Goal: Find specific page/section: Find specific page/section

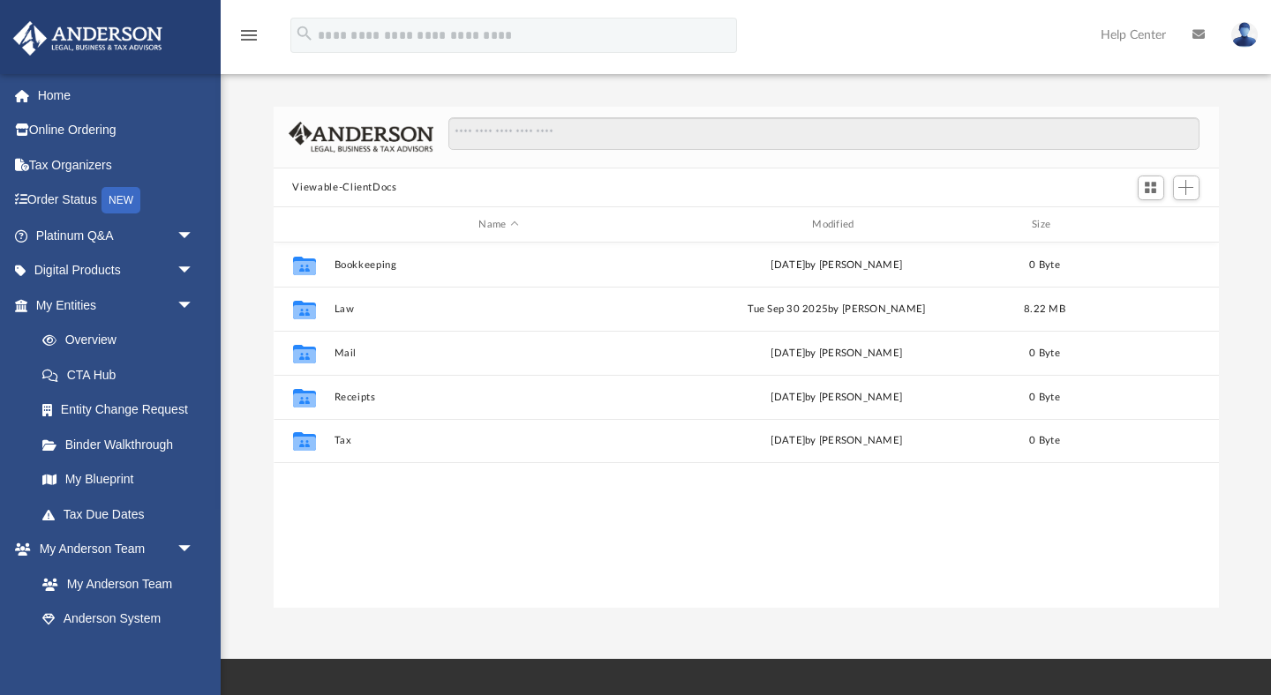
scroll to position [401, 945]
click at [180, 304] on span "arrow_drop_down" at bounding box center [194, 306] width 35 height 36
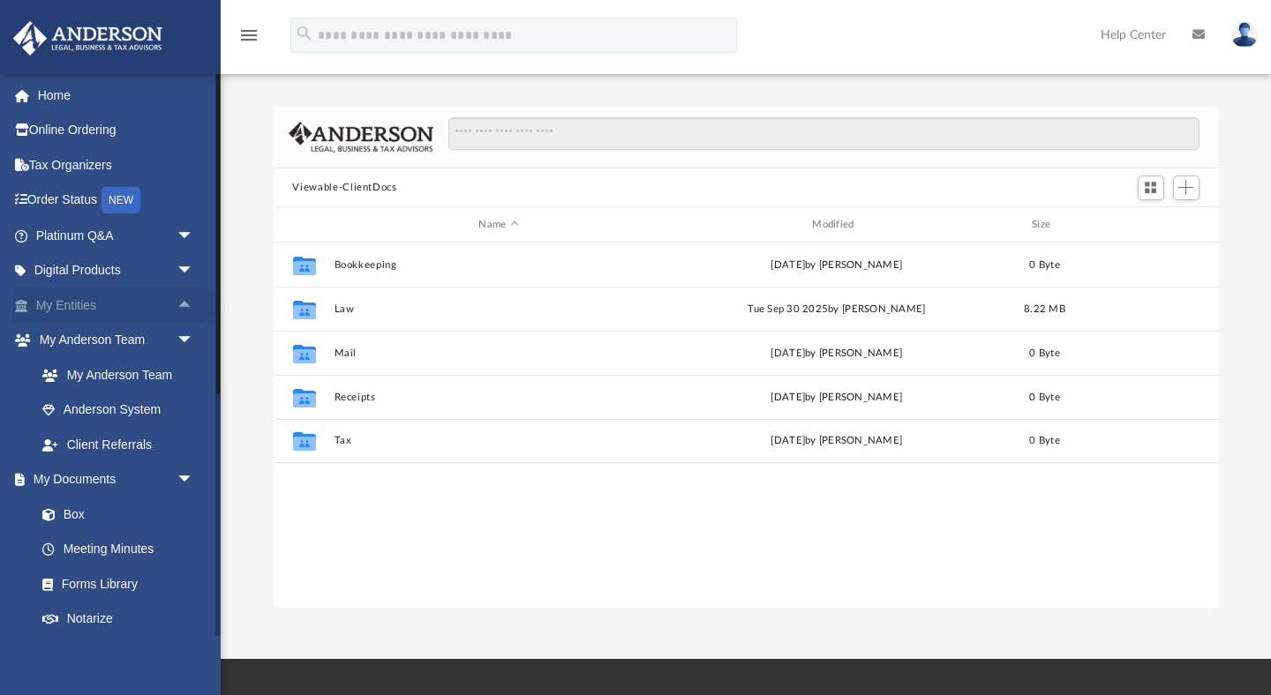
click at [181, 308] on span "arrow_drop_up" at bounding box center [194, 306] width 35 height 36
click at [181, 308] on span "arrow_drop_down" at bounding box center [194, 306] width 35 height 36
click at [181, 308] on span "arrow_drop_up" at bounding box center [194, 306] width 35 height 36
click at [77, 297] on link "My Entities arrow_drop_down" at bounding box center [116, 305] width 208 height 35
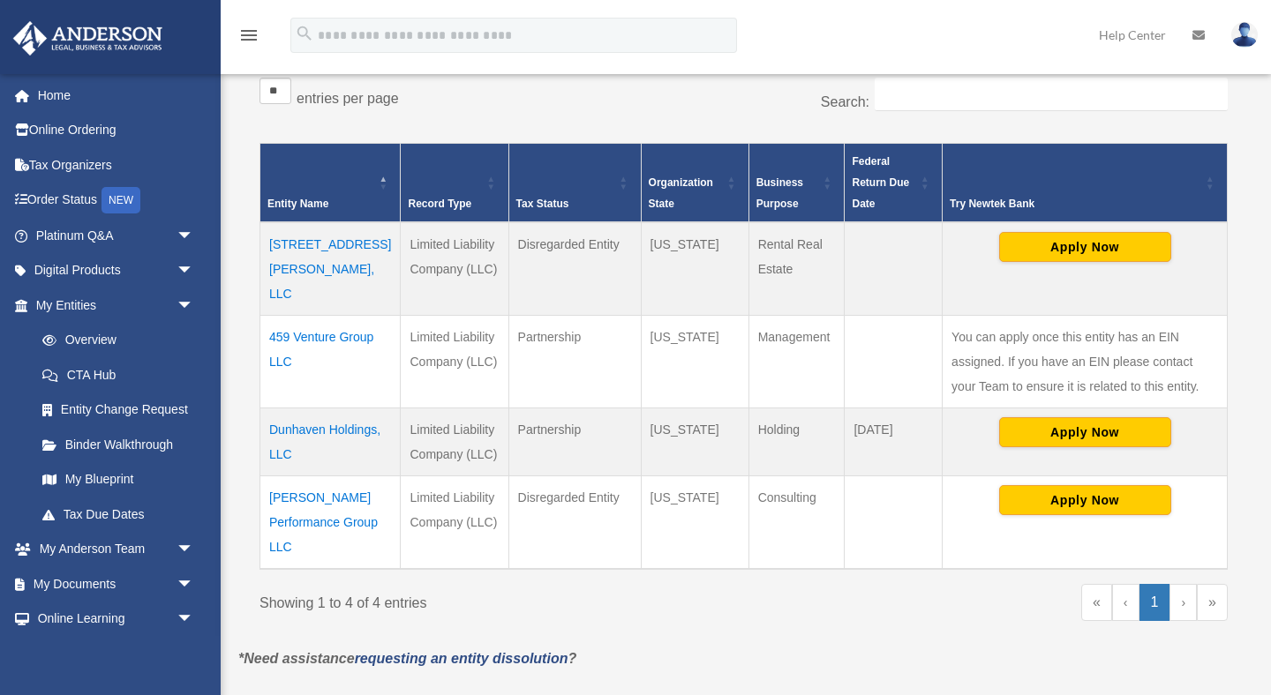
scroll to position [304, 0]
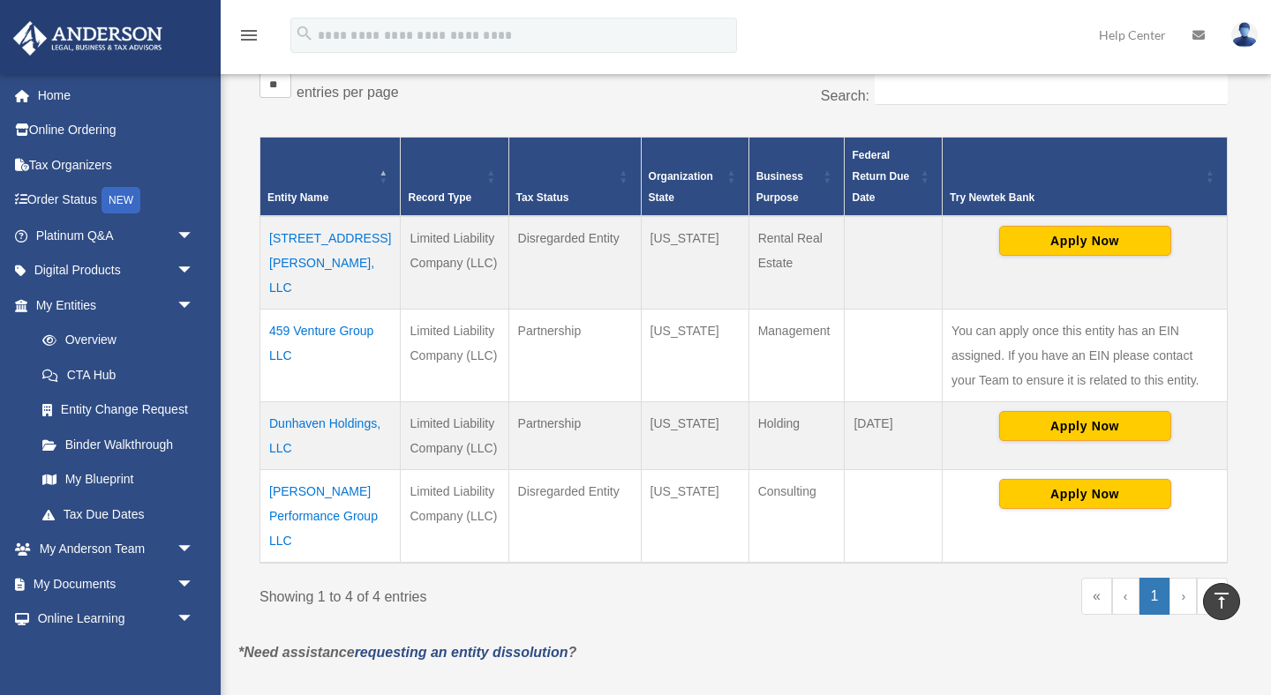
click at [312, 309] on td "459 Venture Group LLC" at bounding box center [330, 355] width 140 height 93
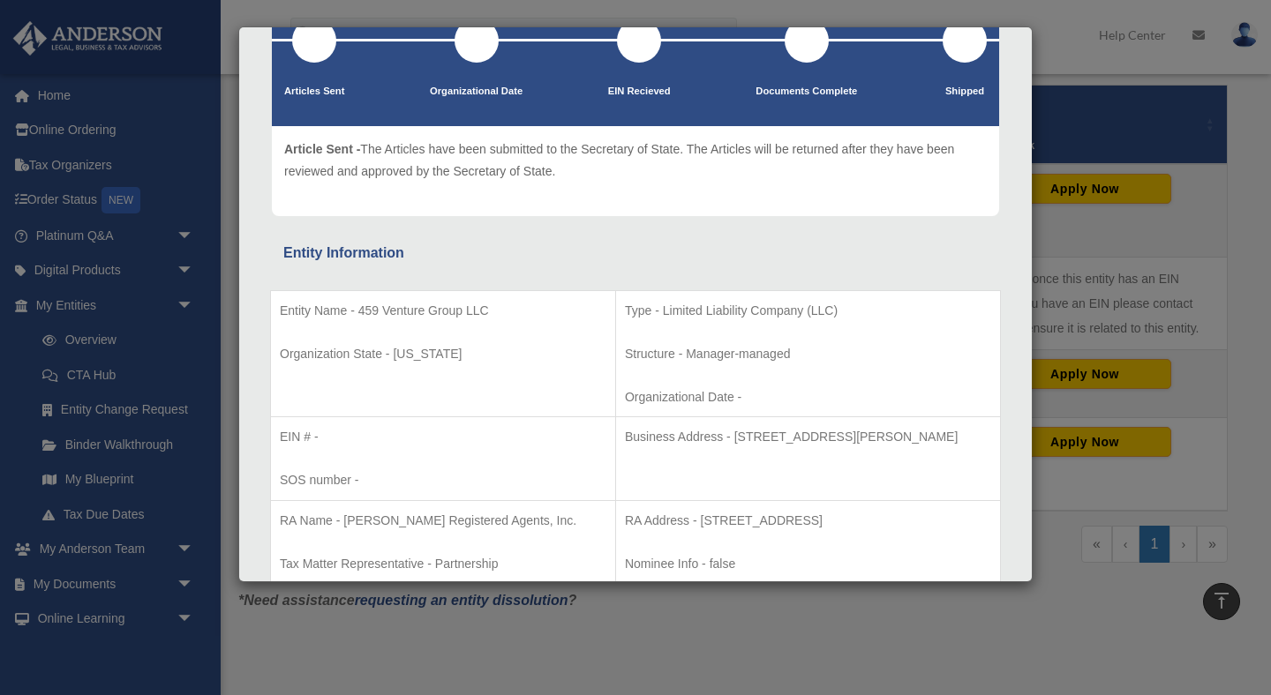
scroll to position [0, 0]
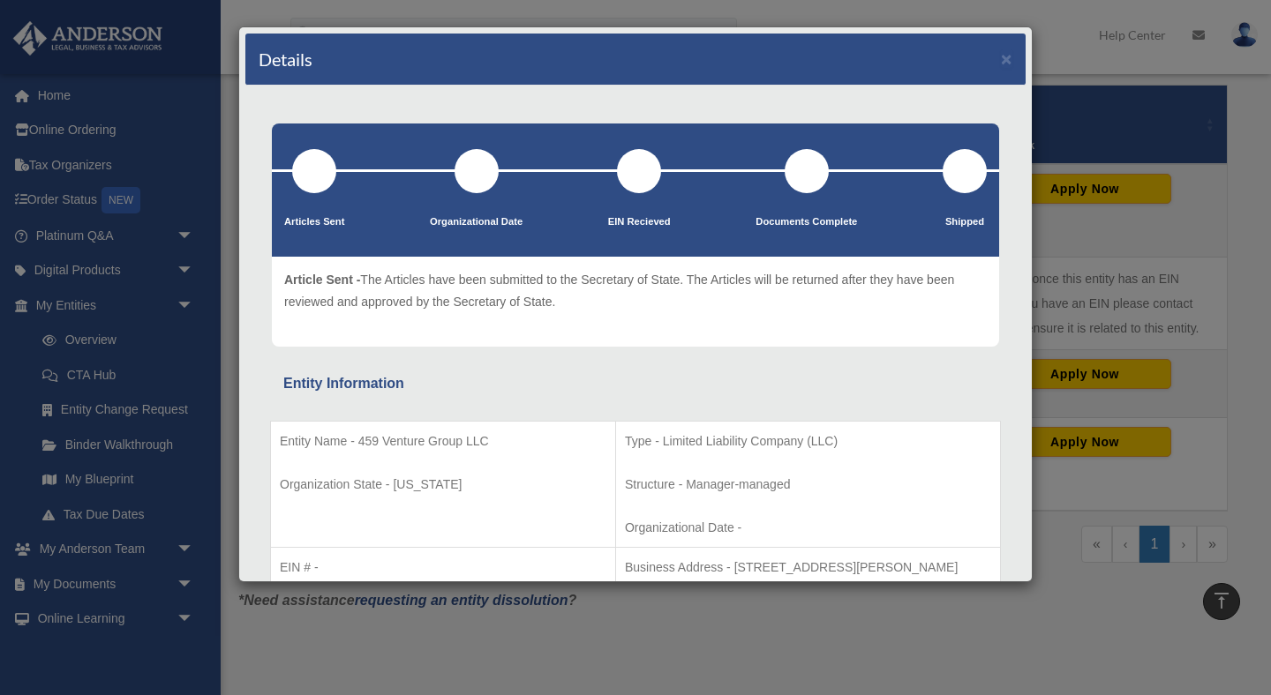
click at [213, 349] on div "Details × Articles Sent Organizational Date" at bounding box center [635, 347] width 1271 height 695
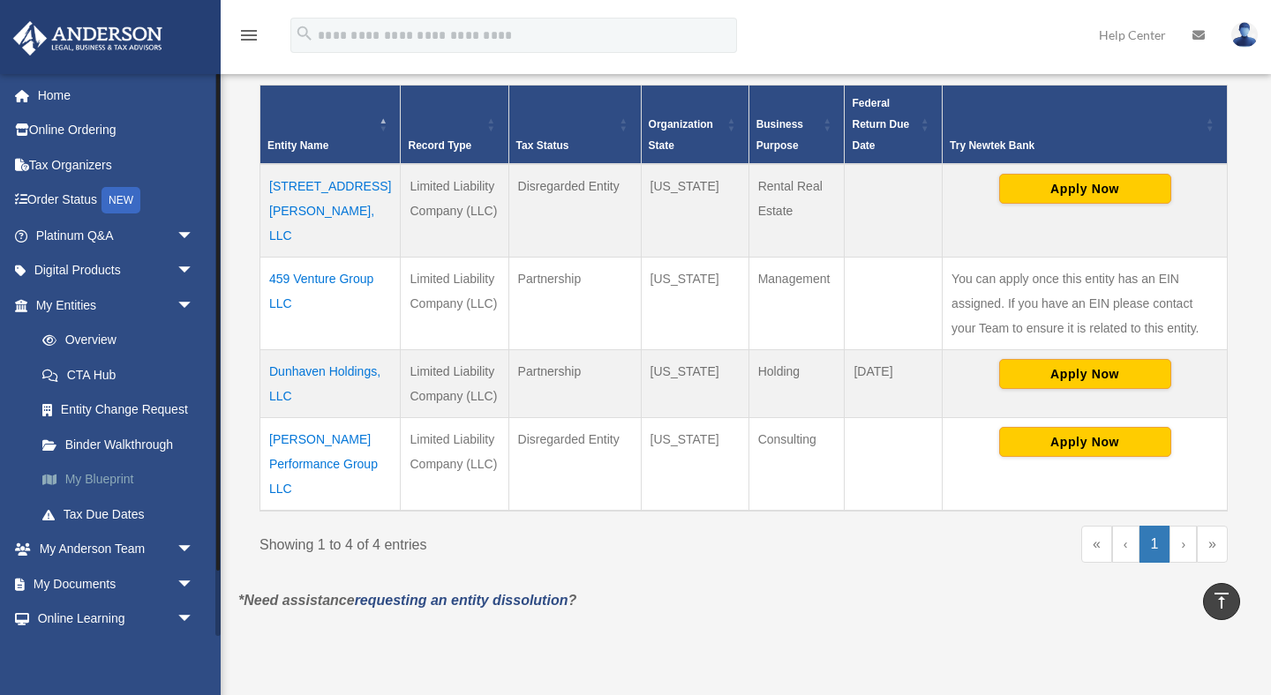
click at [103, 484] on link "My Blueprint" at bounding box center [123, 479] width 196 height 35
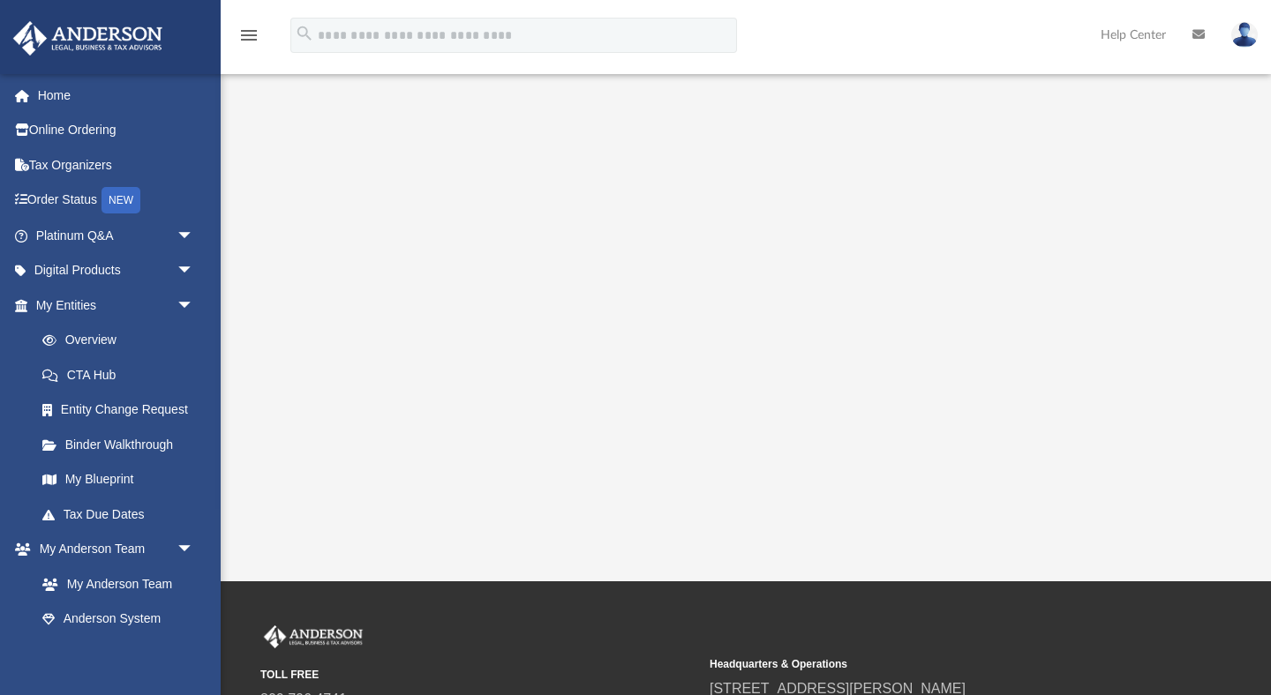
scroll to position [279, 0]
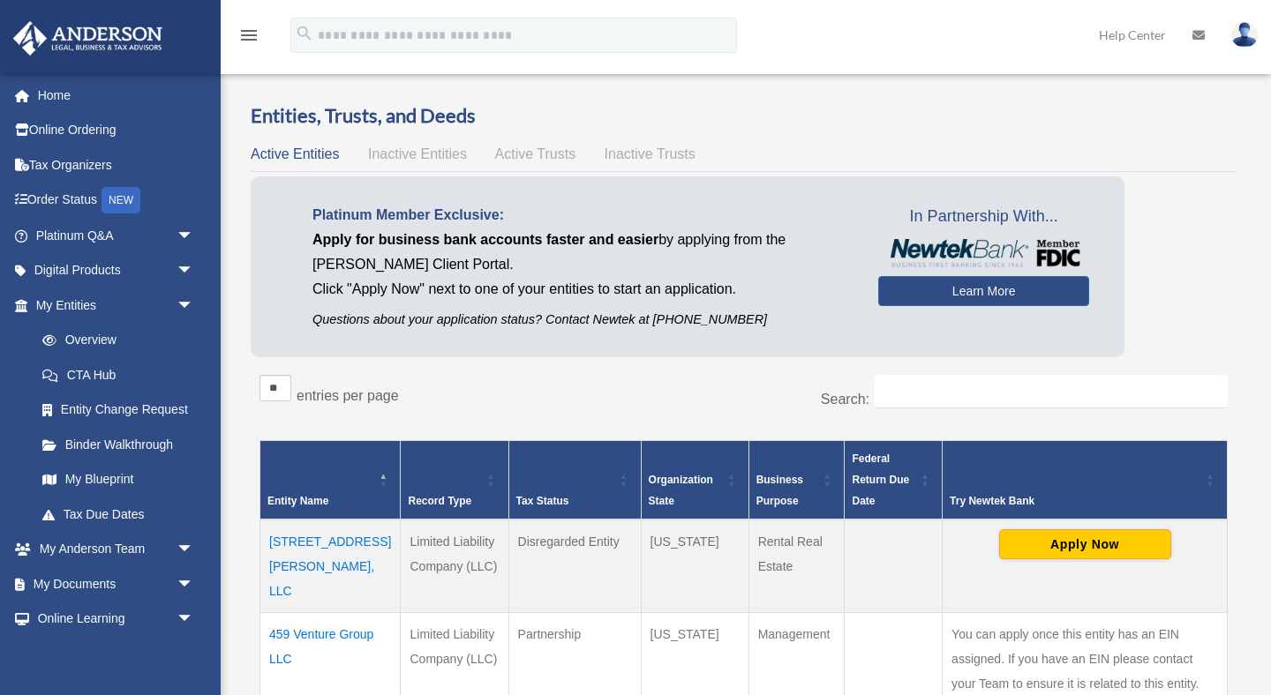
scroll to position [356, 0]
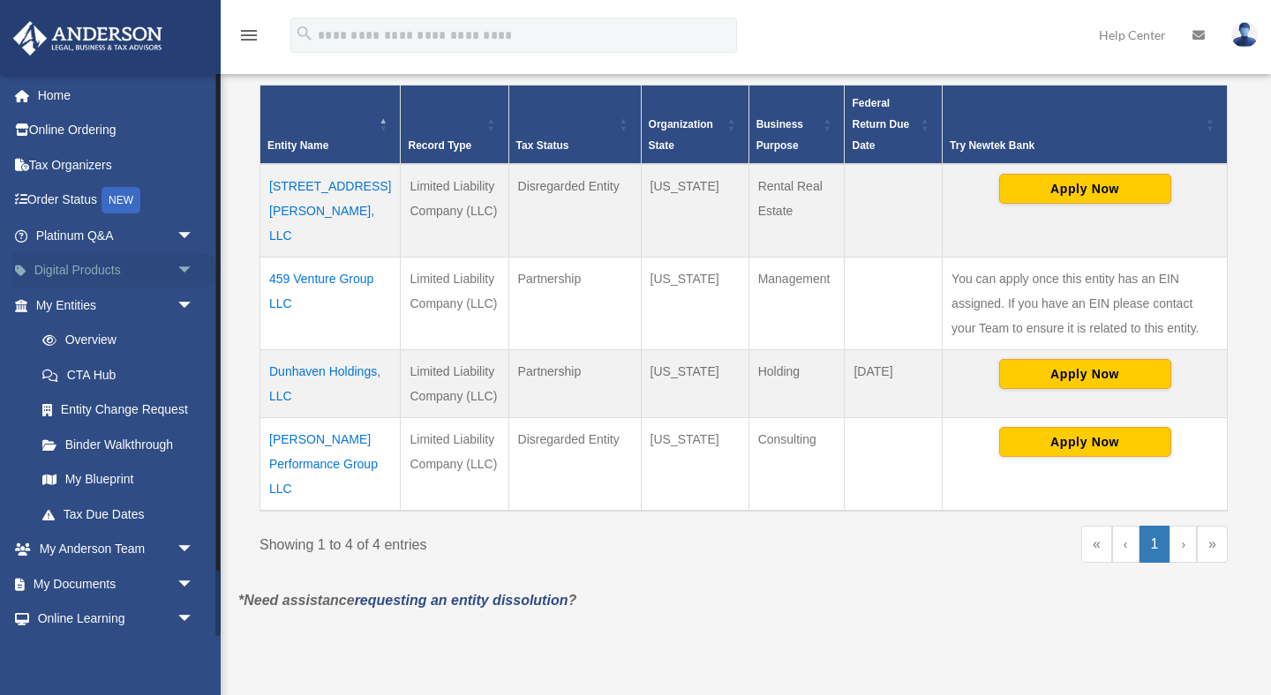
click at [185, 265] on span "arrow_drop_down" at bounding box center [194, 271] width 35 height 36
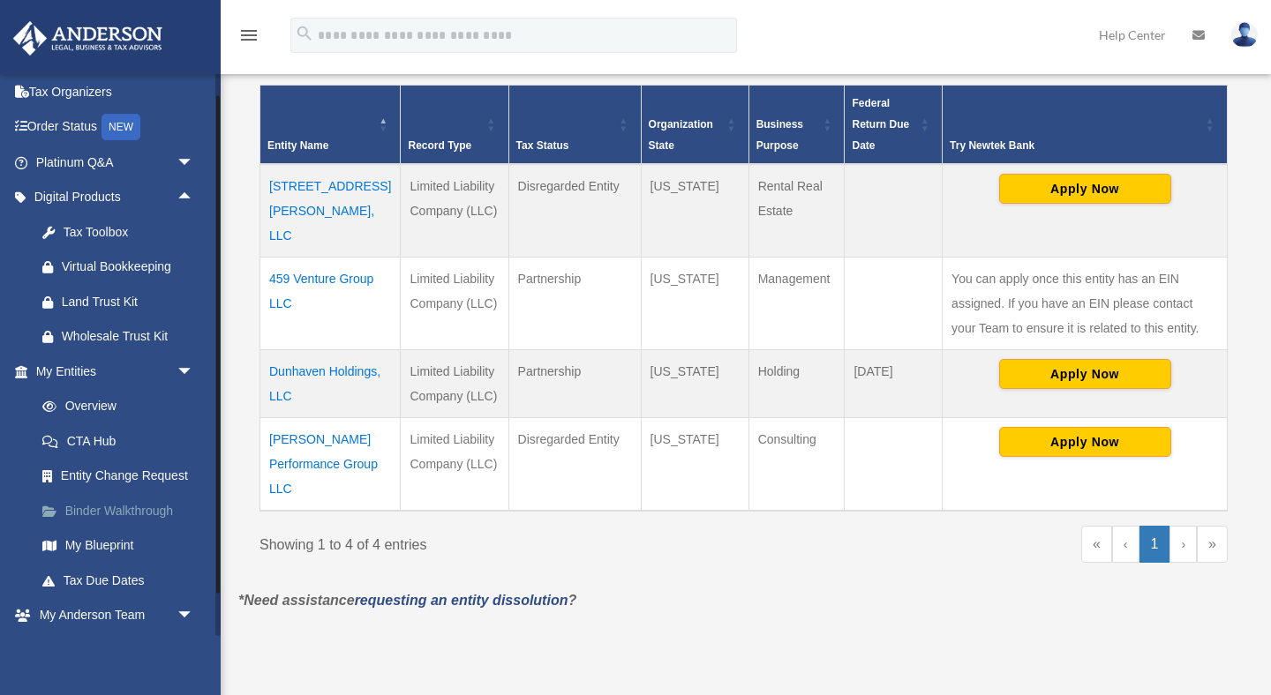
scroll to position [73, 0]
click at [182, 158] on span "arrow_drop_down" at bounding box center [194, 163] width 35 height 36
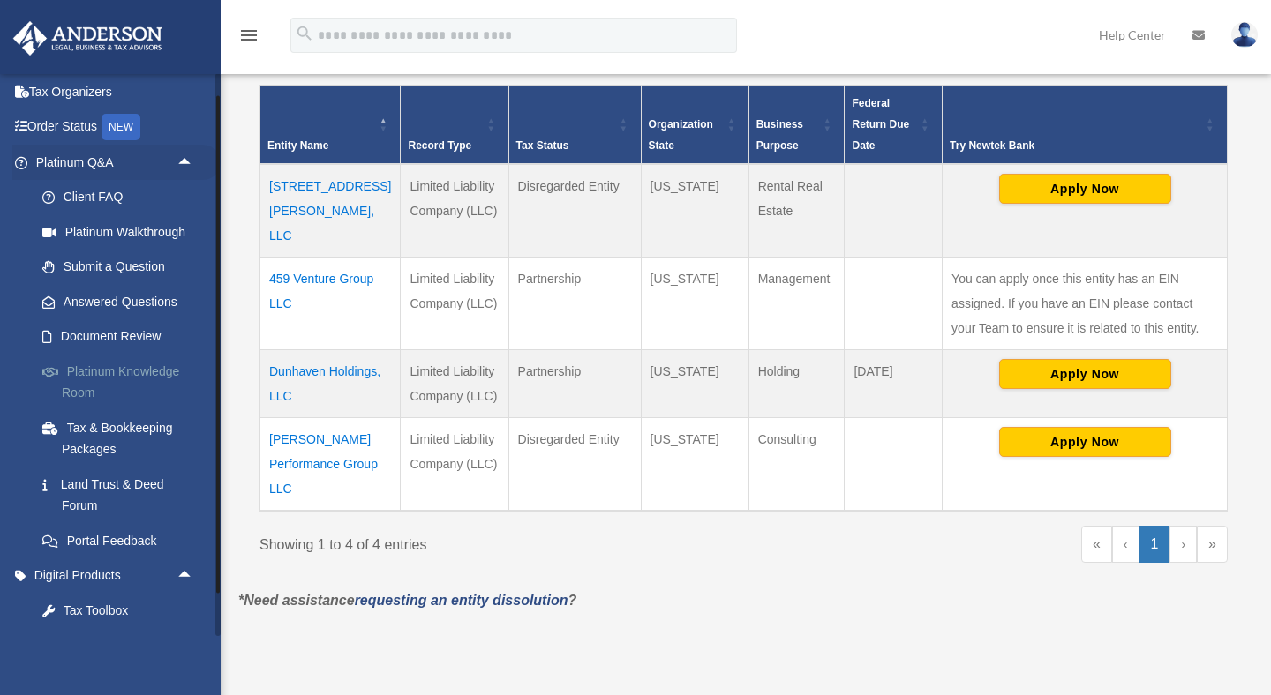
click at [97, 373] on link "Platinum Knowledge Room" at bounding box center [123, 382] width 196 height 56
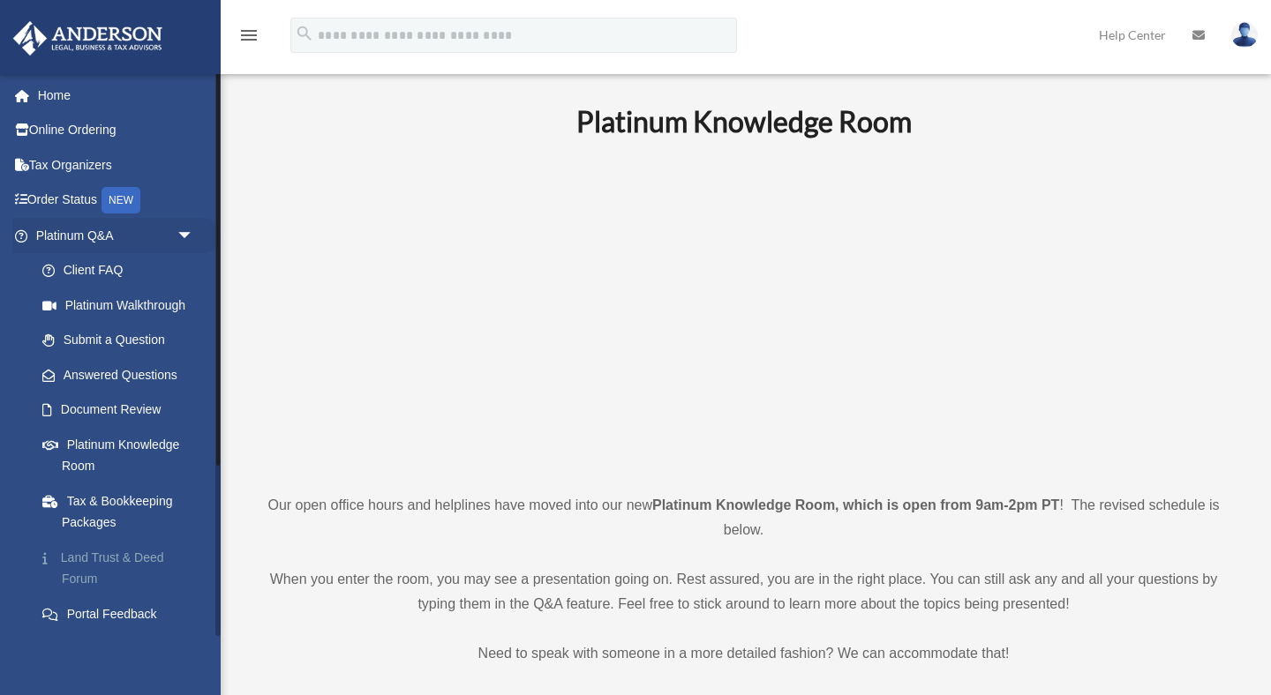
click at [101, 558] on link "Land Trust & Deed Forum" at bounding box center [123, 568] width 196 height 56
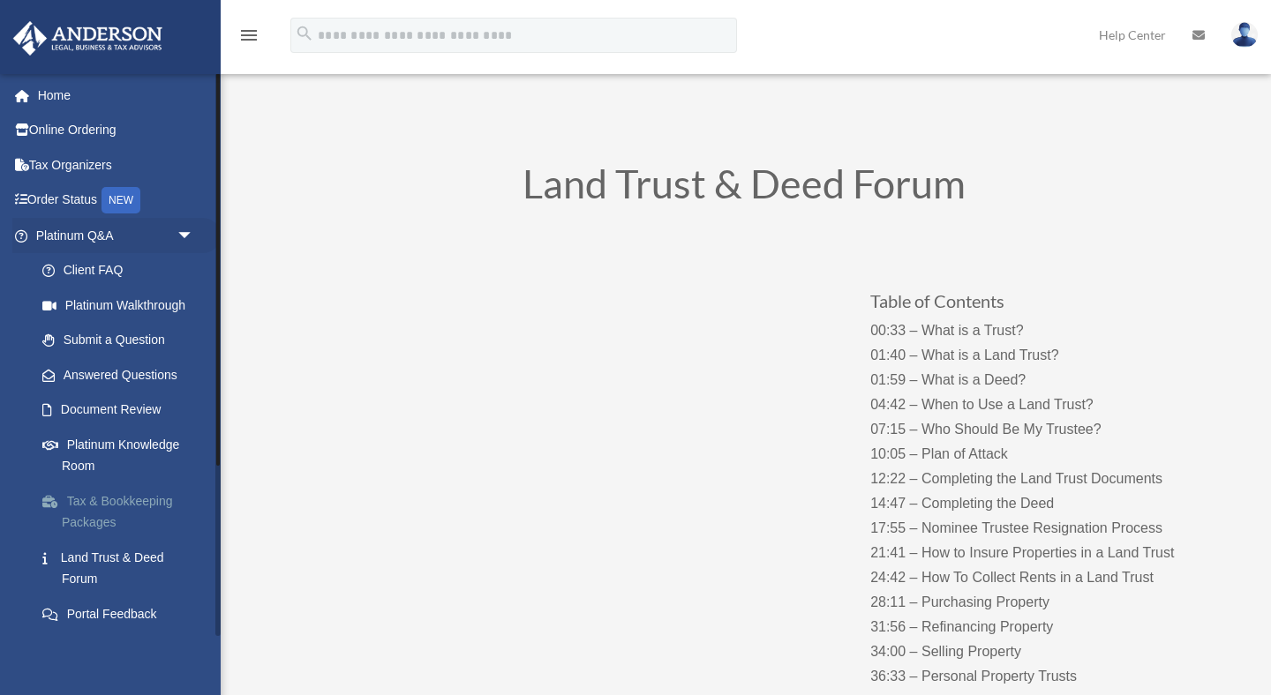
click at [107, 498] on link "Tax & Bookkeeping Packages" at bounding box center [123, 512] width 196 height 56
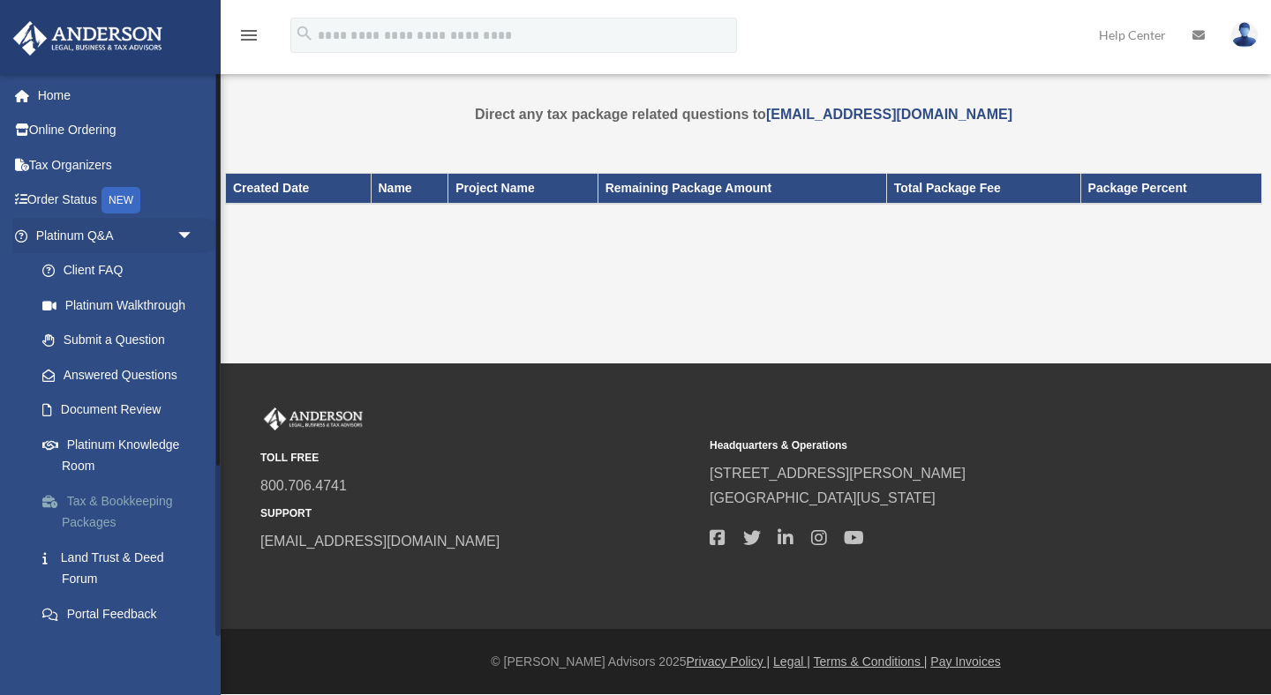
click at [98, 504] on link "Tax & Bookkeeping Packages" at bounding box center [123, 512] width 196 height 56
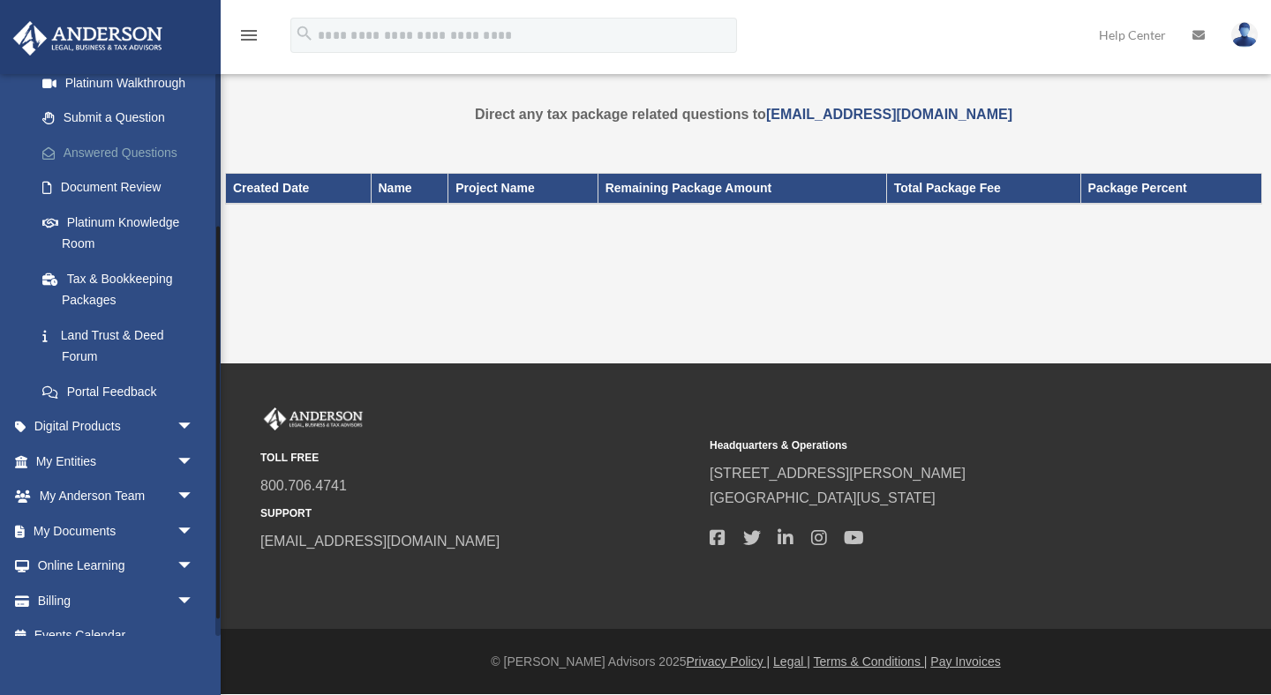
scroll to position [244, 0]
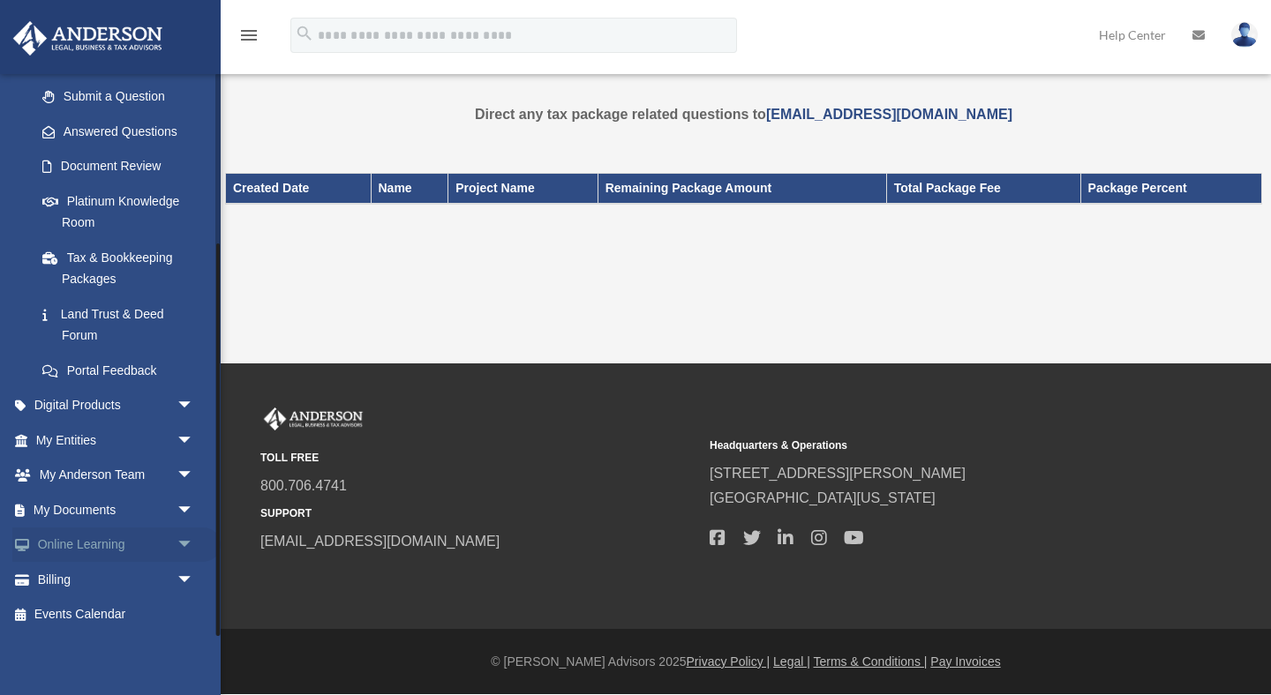
click at [184, 542] on span "arrow_drop_down" at bounding box center [194, 546] width 35 height 36
click at [185, 508] on span "arrow_drop_down" at bounding box center [194, 510] width 35 height 36
click at [186, 472] on span "arrow_drop_down" at bounding box center [194, 476] width 35 height 36
click at [184, 430] on span "arrow_drop_down" at bounding box center [194, 441] width 35 height 36
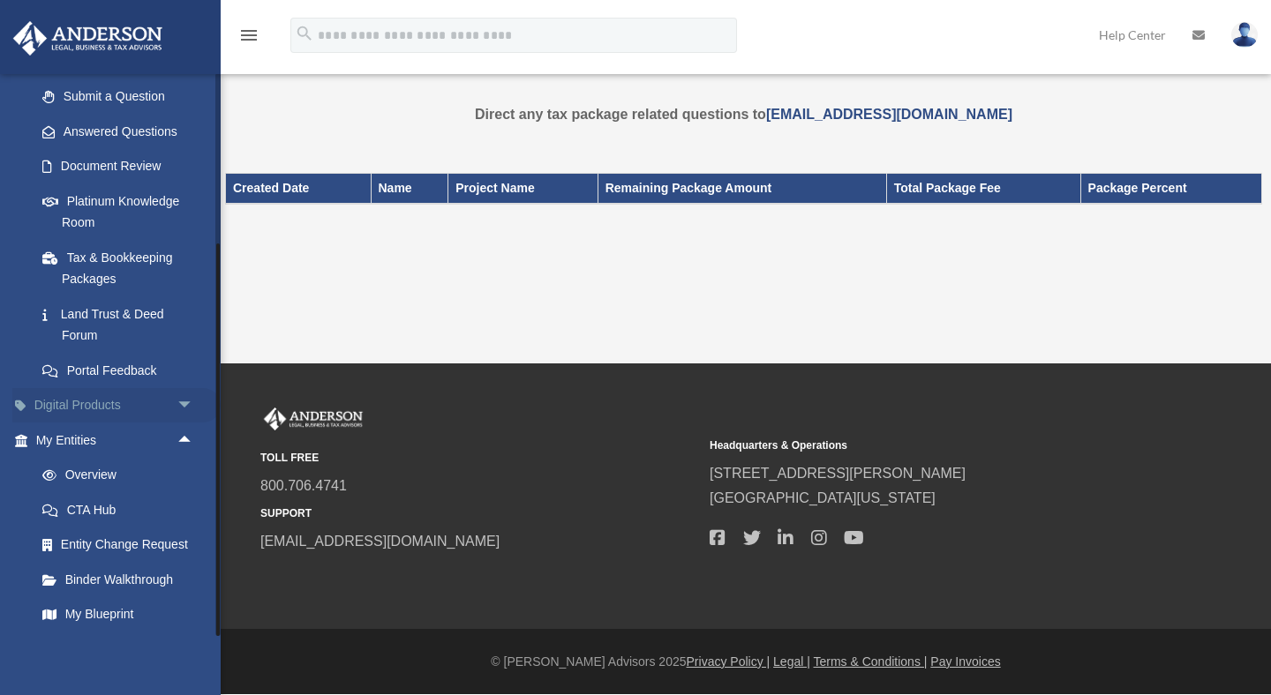
click at [185, 399] on span "arrow_drop_down" at bounding box center [194, 406] width 35 height 36
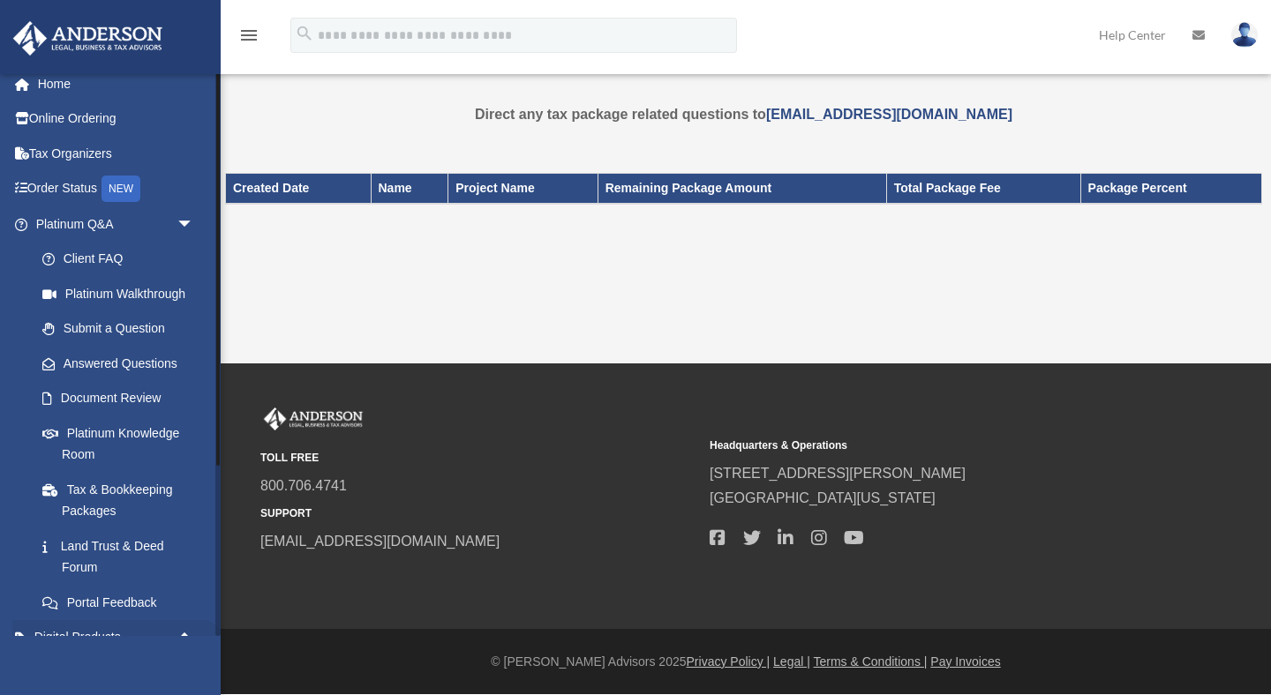
scroll to position [0, 0]
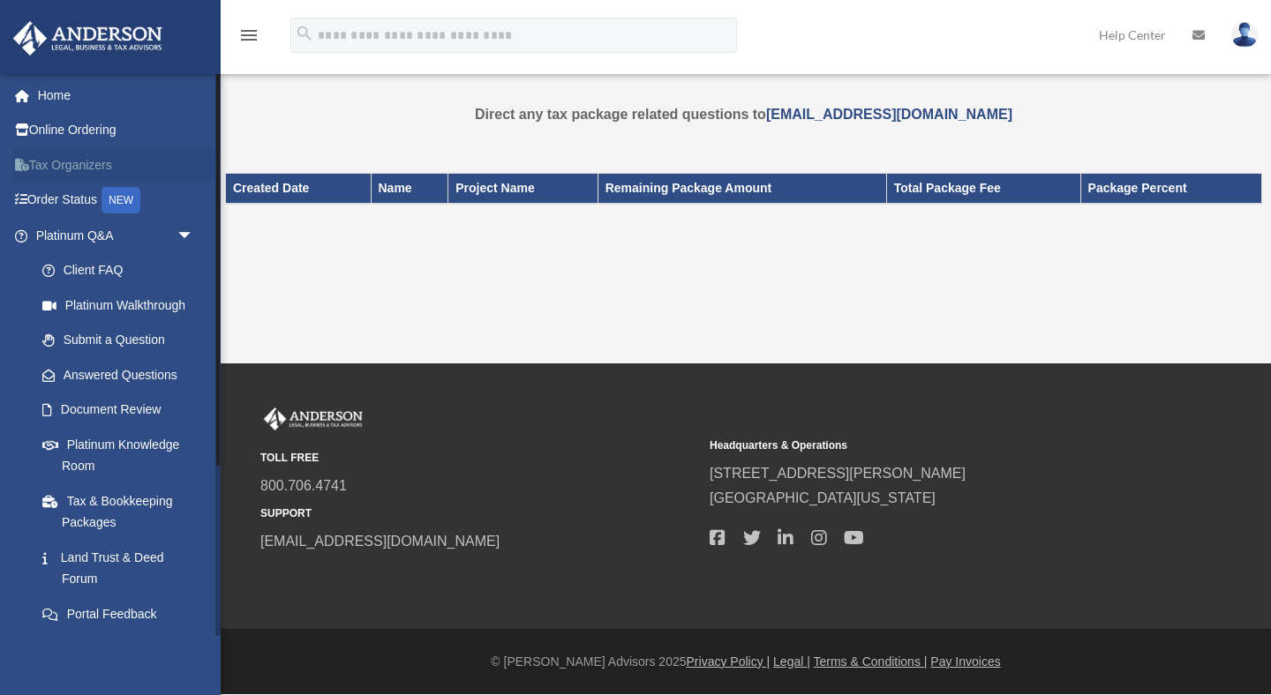
click at [71, 163] on link "Tax Organizers" at bounding box center [116, 164] width 208 height 35
